Goal: Task Accomplishment & Management: Manage account settings

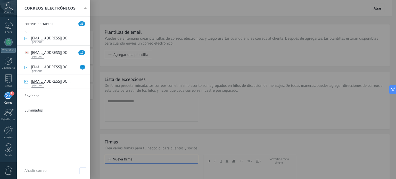
click at [6, 94] on div "21" at bounding box center [8, 96] width 9 height 8
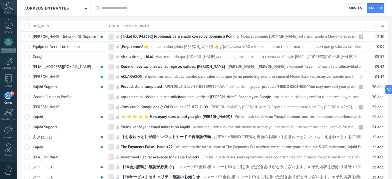
click at [73, 8] on div "correos entrantes" at bounding box center [54, 8] width 74 height 17
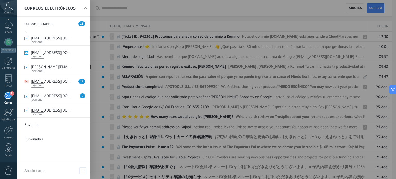
click at [67, 98] on link at bounding box center [54, 96] width 74 height 14
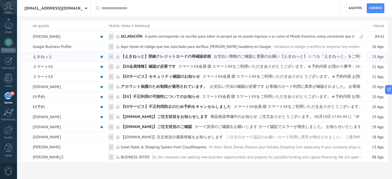
click at [111, 56] on span "..." at bounding box center [111, 55] width 3 height 5
click at [111, 56] on input "text" at bounding box center [149, 56] width 83 height 8
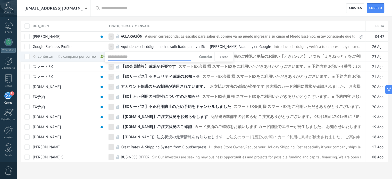
click at [206, 57] on span "Cancelar" at bounding box center [205, 56] width 13 height 5
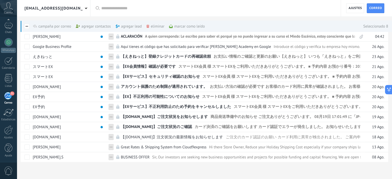
click at [154, 25] on div "eliminar màs" at bounding box center [165, 26] width 36 height 11
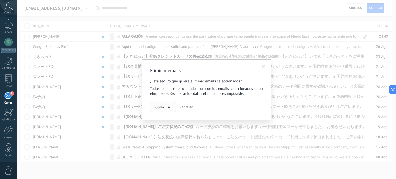
click at [166, 108] on span "Confirmar" at bounding box center [163, 108] width 15 height 4
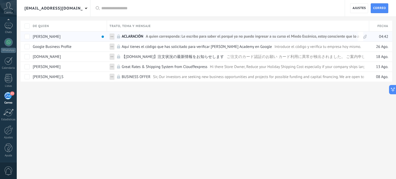
click at [163, 35] on span "A quien corresponda: Le escribo para saber el porqué ya no puedo ingresar a su …" at bounding box center [354, 37] width 416 height 7
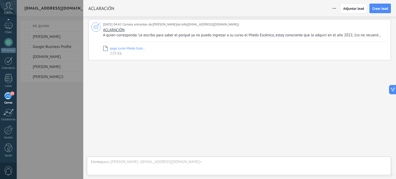
click at [185, 162] on div "[PERSON_NAME] <[EMAIL_ADDRESS][DOMAIN_NAME]>" at bounding box center [249, 162] width 277 height 5
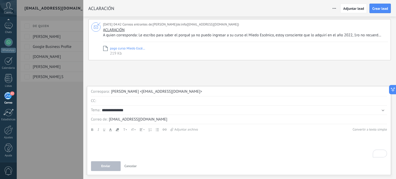
click at [211, 31] on div "ACLARACIÓN A quien corresponda: Le escribo para saber el porqué ya no puedo ing…" at bounding box center [245, 33] width 284 height 10
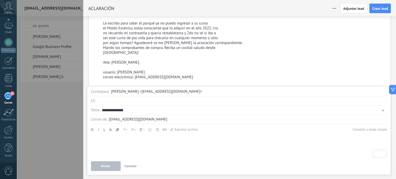
scroll to position [22, 0]
